Goal: Find specific page/section: Find specific page/section

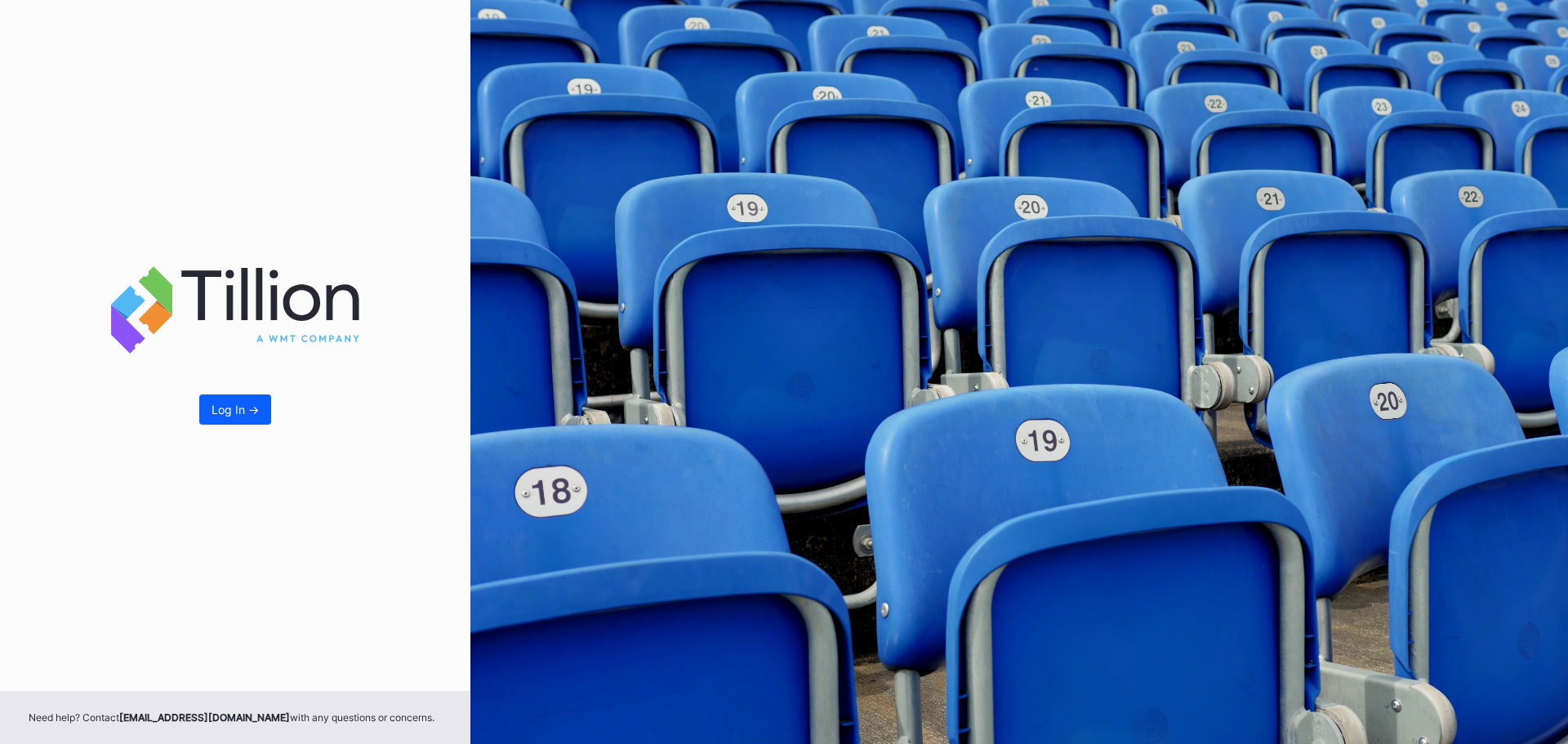
click at [245, 392] on div "Log In ->" at bounding box center [235, 345] width 470 height 691
click at [245, 409] on div "Log In ->" at bounding box center [235, 409] width 47 height 14
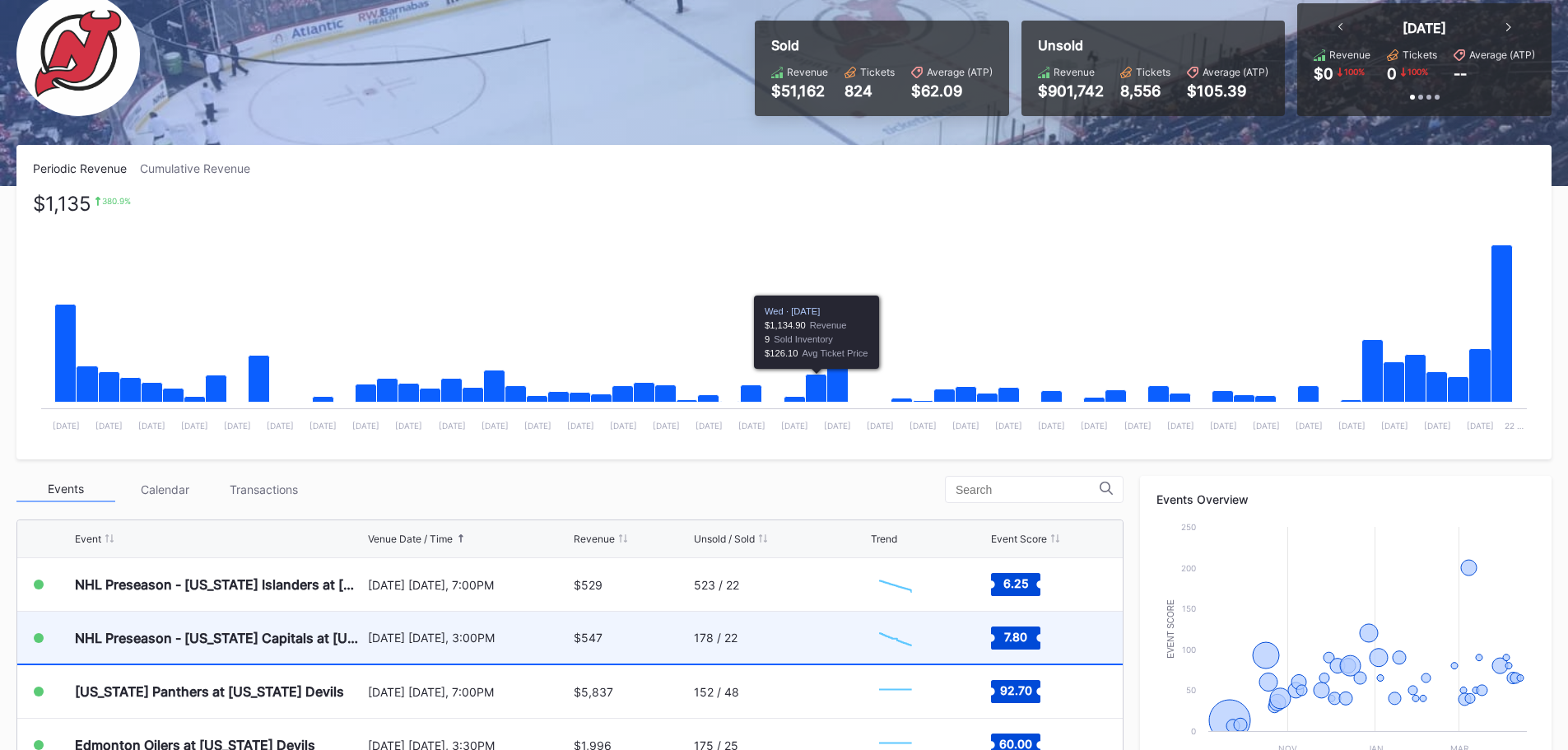
scroll to position [329, 0]
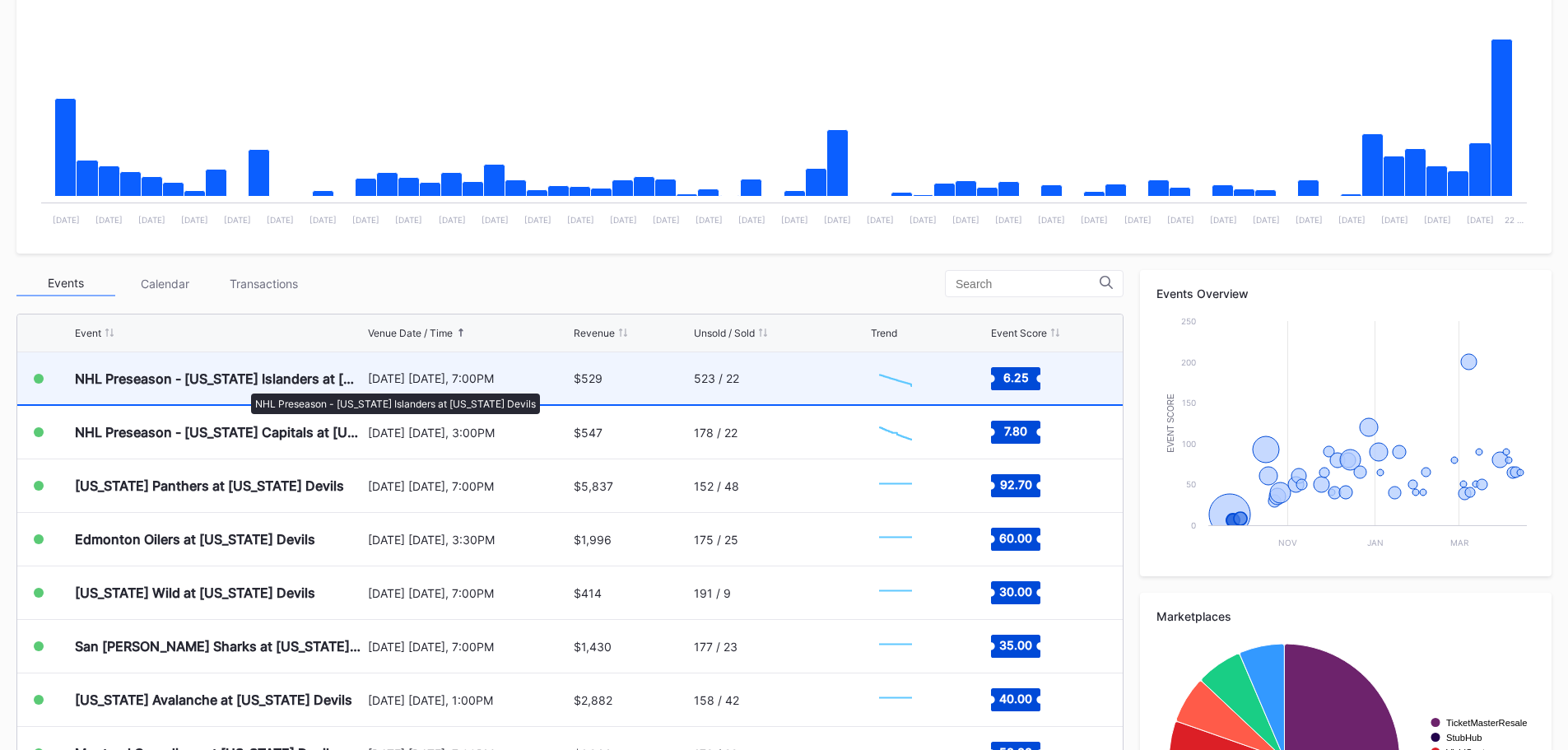
click at [243, 385] on div "NHL Preseason - [US_STATE] Islanders at [US_STATE] Devils" at bounding box center [219, 378] width 289 height 16
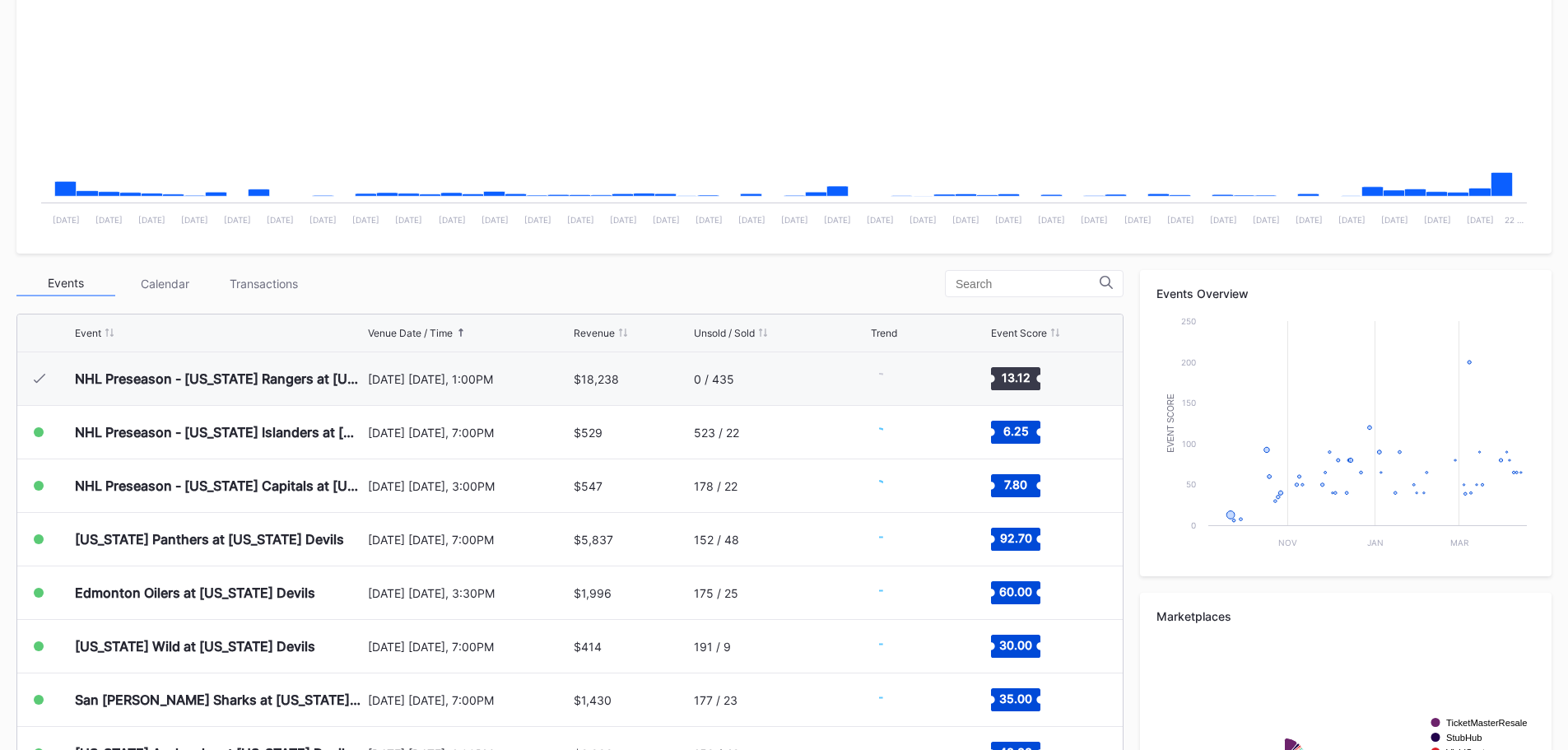
scroll to position [53, 0]
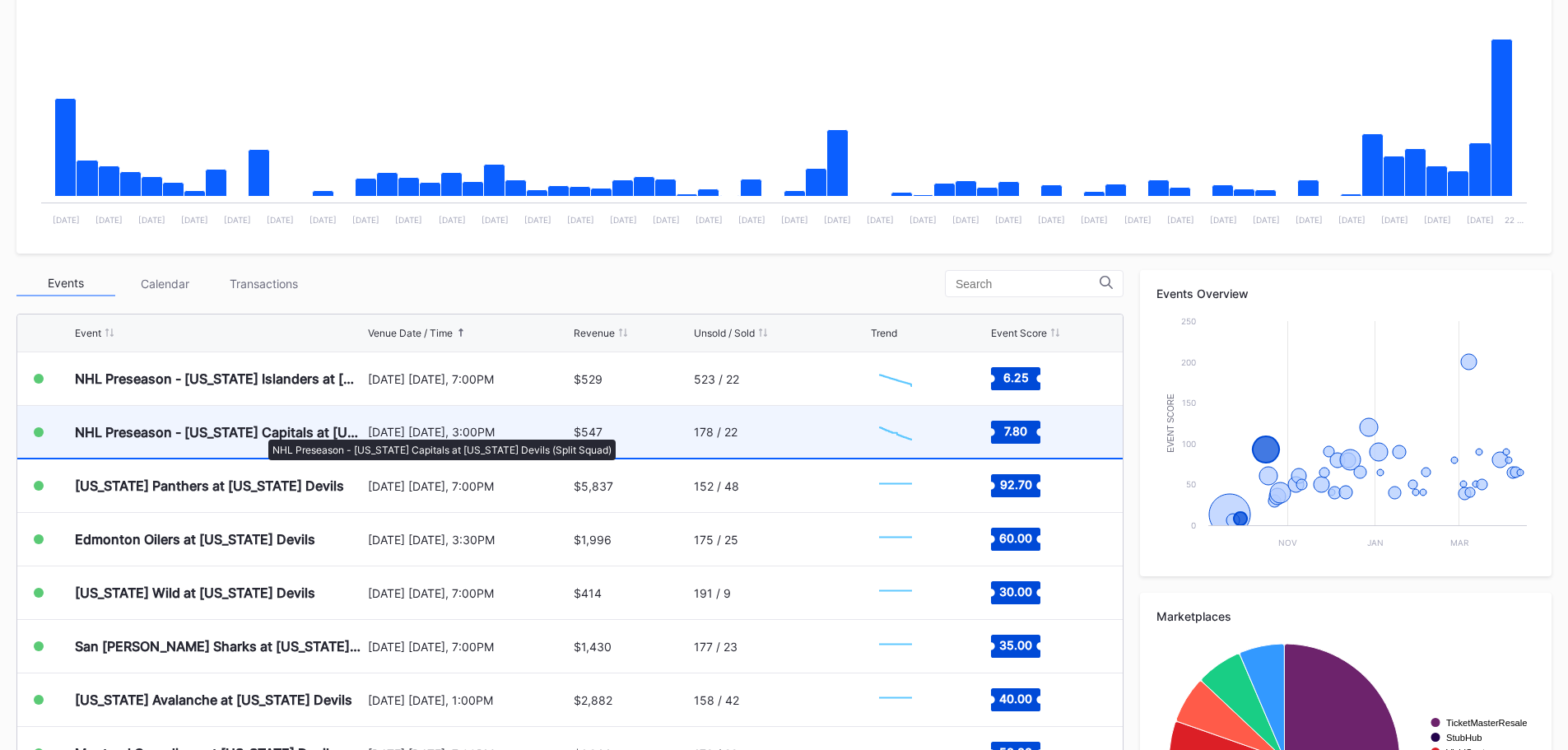
click at [260, 431] on div "NHL Preseason - [US_STATE] Capitals at [US_STATE] Devils (Split Squad)" at bounding box center [219, 431] width 289 height 16
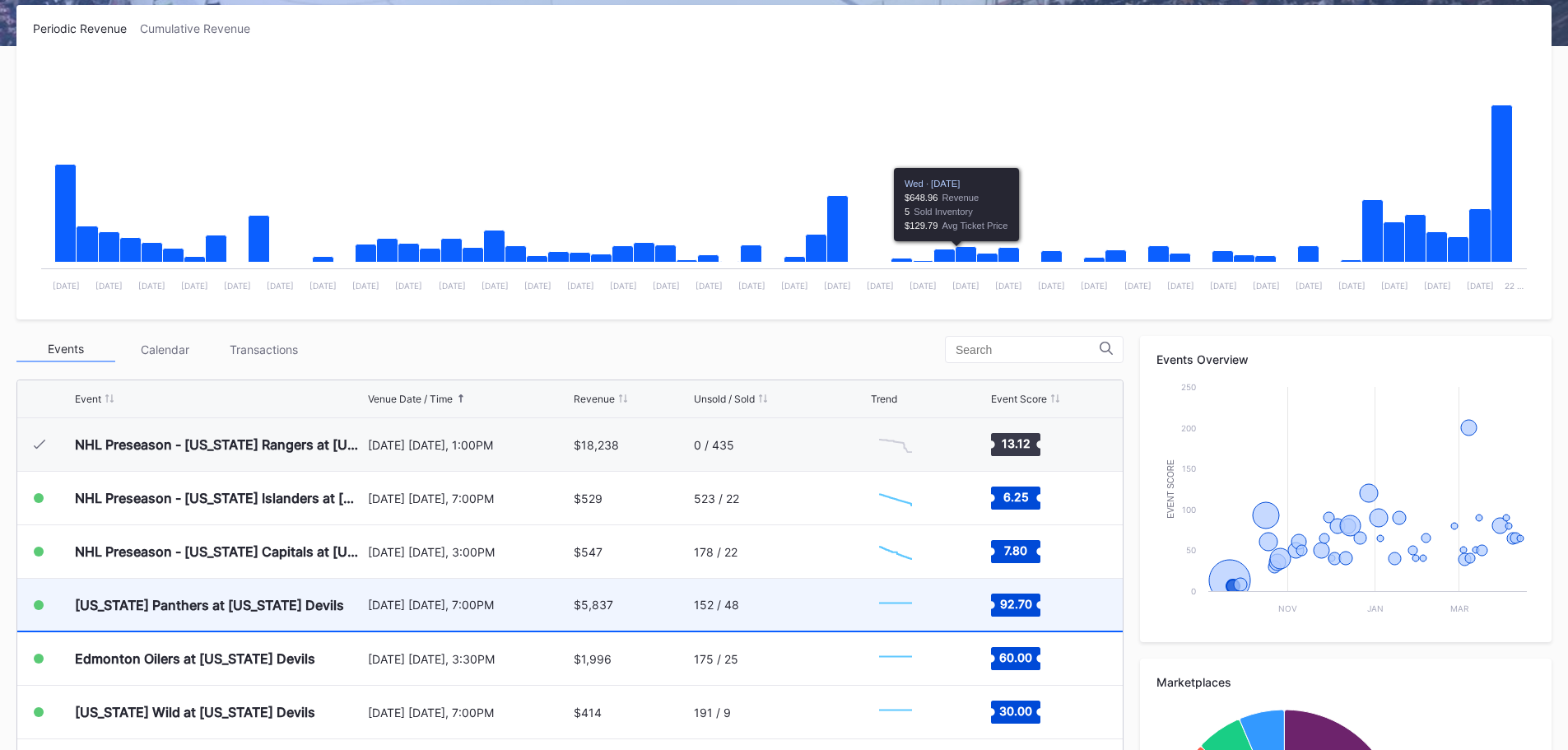
scroll to position [329, 0]
